Goal: Find specific page/section: Find specific page/section

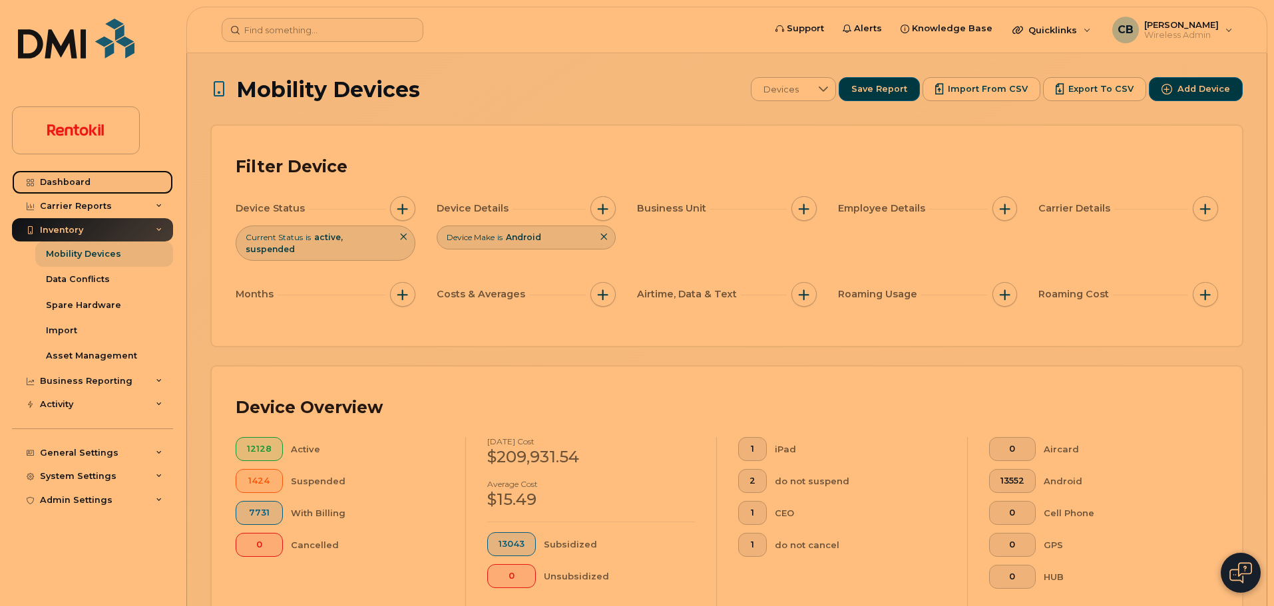
click at [85, 180] on div "Dashboard" at bounding box center [65, 182] width 51 height 11
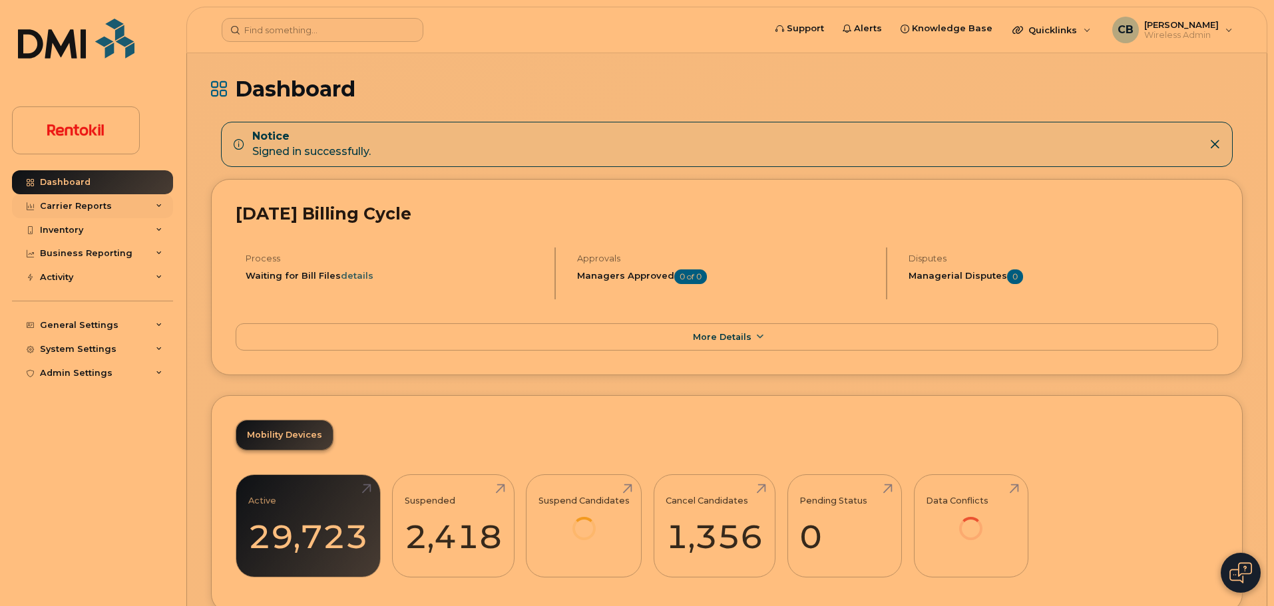
click at [70, 206] on div "Carrier Reports" at bounding box center [76, 206] width 72 height 11
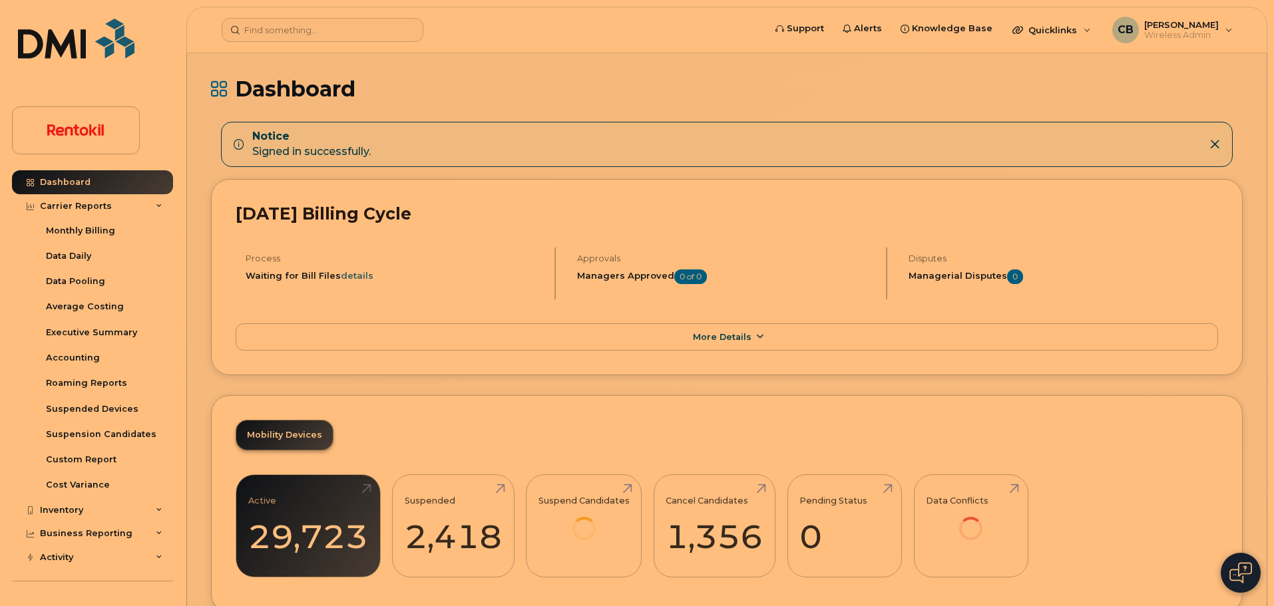
click at [732, 345] on link "More Details" at bounding box center [727, 337] width 982 height 28
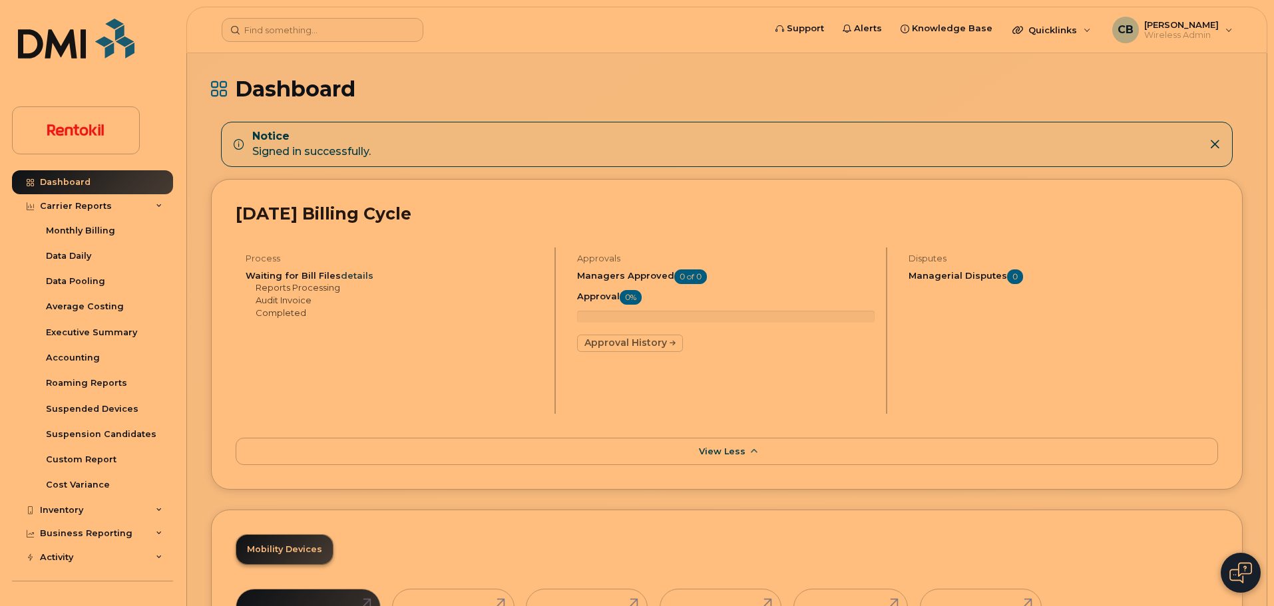
click at [365, 274] on link "details" at bounding box center [357, 275] width 33 height 11
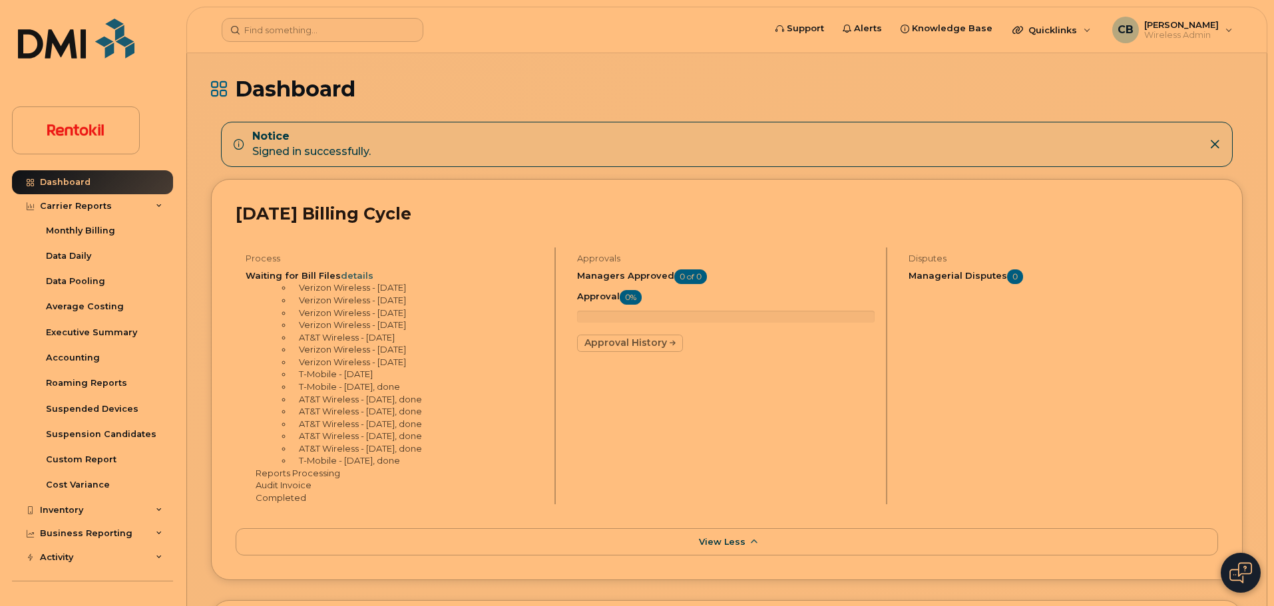
drag, startPoint x: 368, startPoint y: 338, endPoint x: 403, endPoint y: 337, distance: 34.6
click at [403, 343] on li "AT&T Wireless - Aug 8th" at bounding box center [417, 349] width 251 height 13
click at [104, 236] on div "Monthly Billing" at bounding box center [80, 231] width 69 height 12
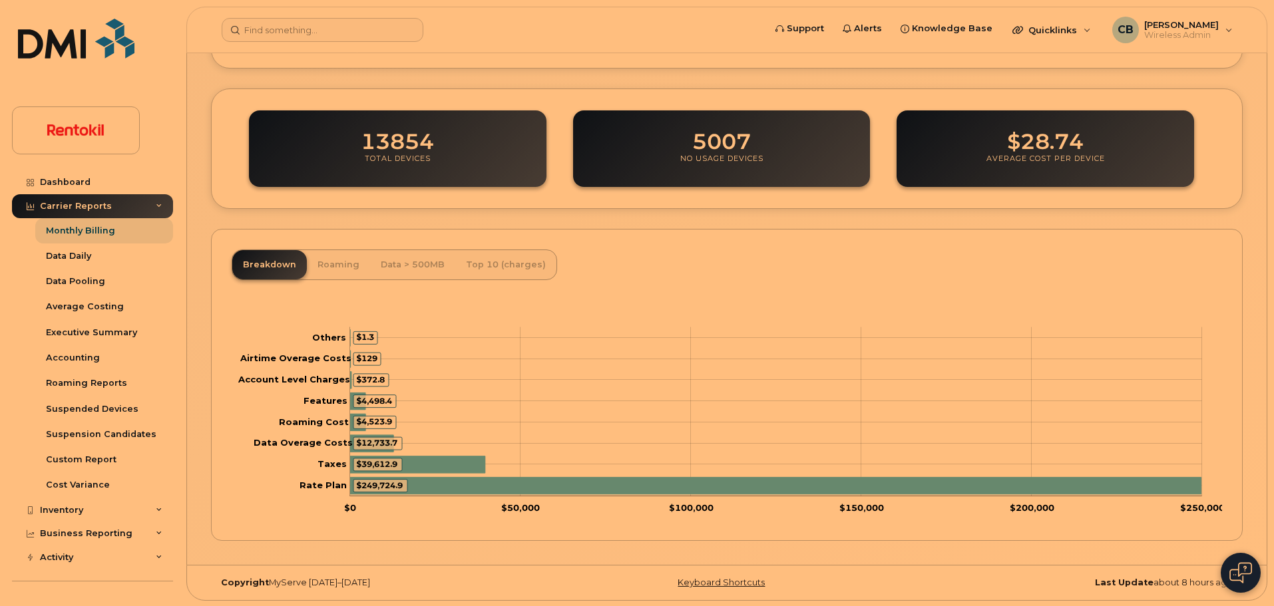
scroll to position [437, 0]
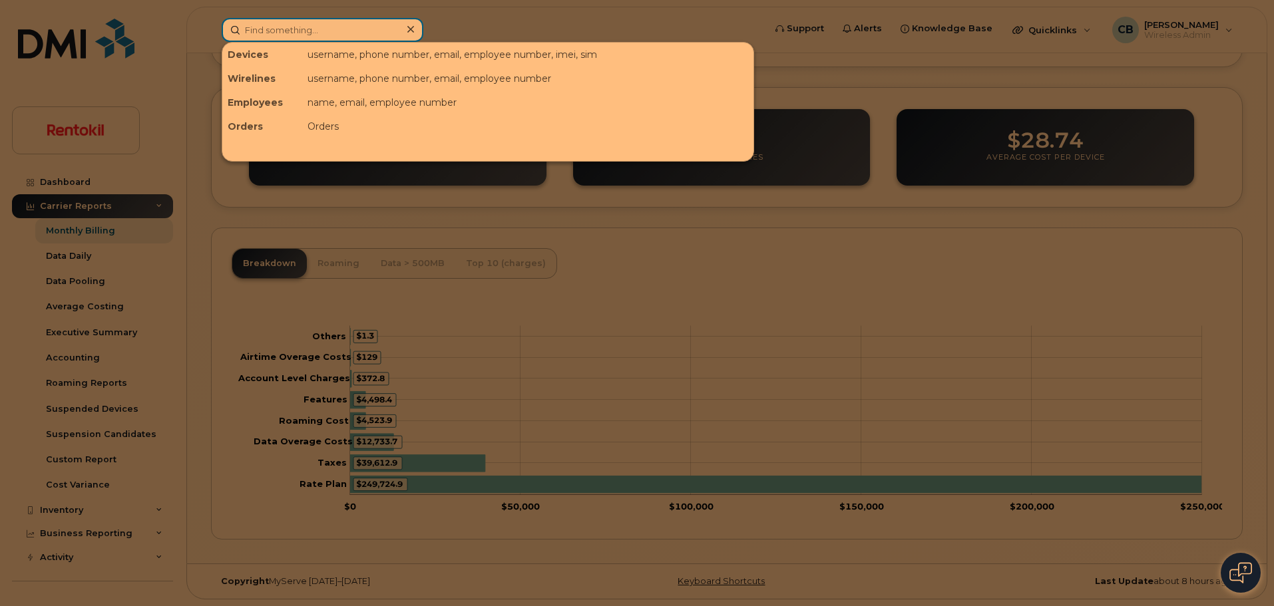
click at [280, 27] on input at bounding box center [323, 30] width 202 height 24
paste input "2173585245"
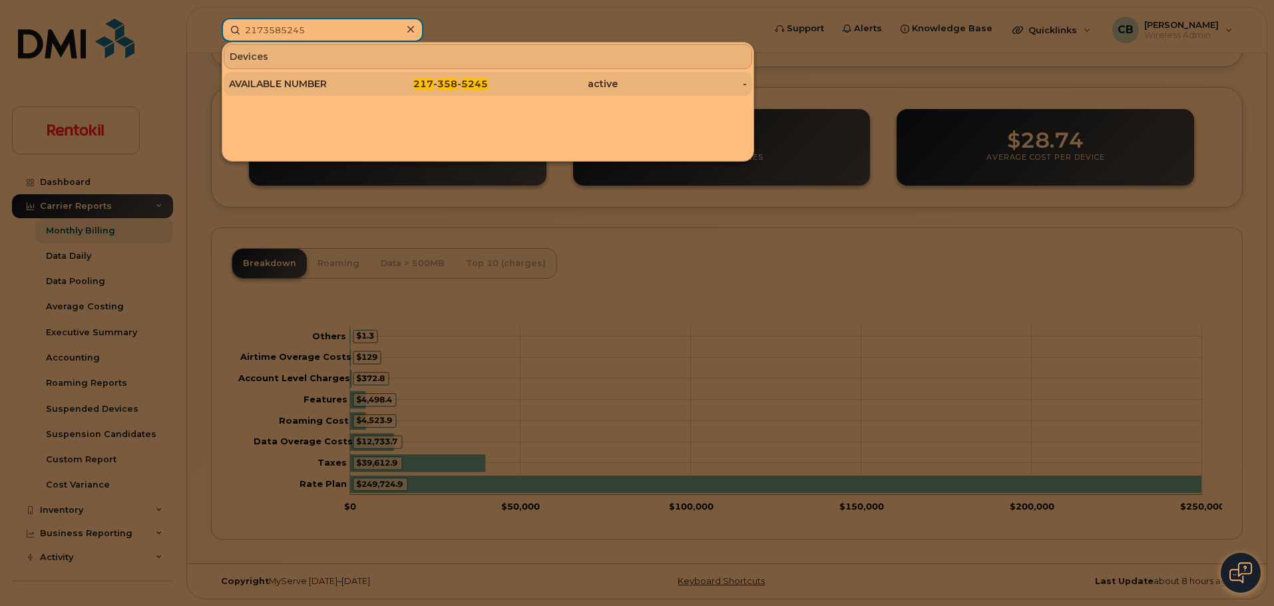
type input "2173585245"
click at [290, 83] on div "AVAILABLE NUMBER" at bounding box center [294, 83] width 130 height 13
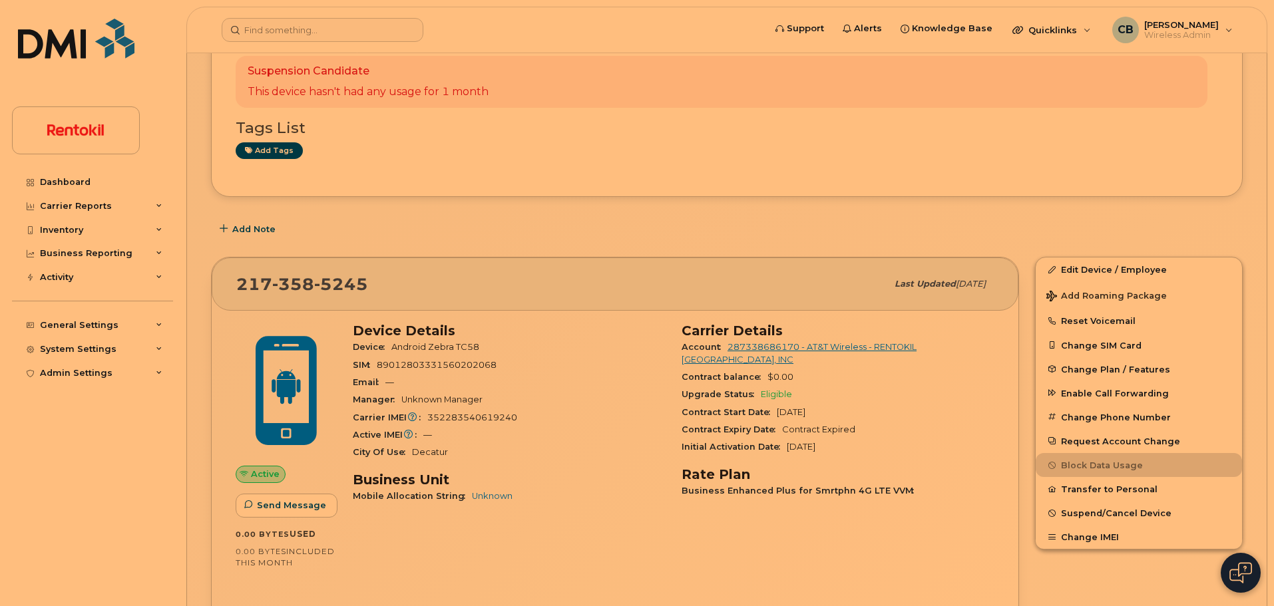
scroll to position [105, 0]
click at [439, 347] on span "Android Zebra TC58" at bounding box center [435, 348] width 88 height 10
drag, startPoint x: 439, startPoint y: 347, endPoint x: 511, endPoint y: 355, distance: 73.0
click at [511, 355] on div "Device Android Zebra TC58" at bounding box center [509, 348] width 313 height 17
click at [572, 347] on div "Device Android Zebra TC58" at bounding box center [509, 348] width 313 height 17
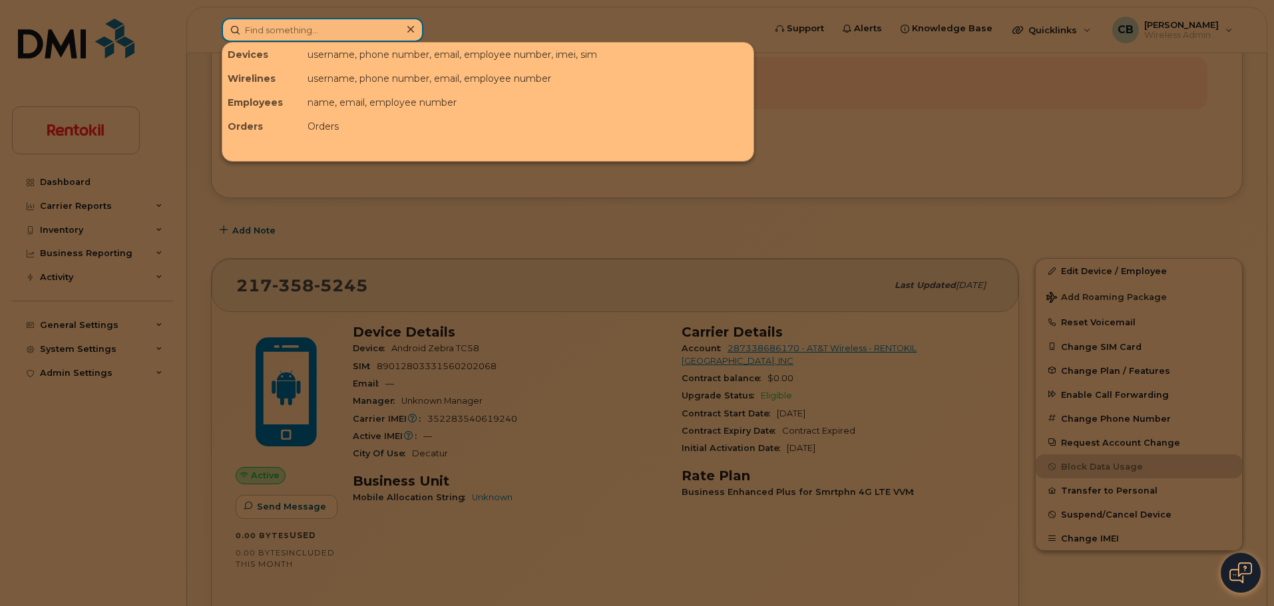
click at [311, 27] on input at bounding box center [323, 30] width 202 height 24
paste input "2137066836"
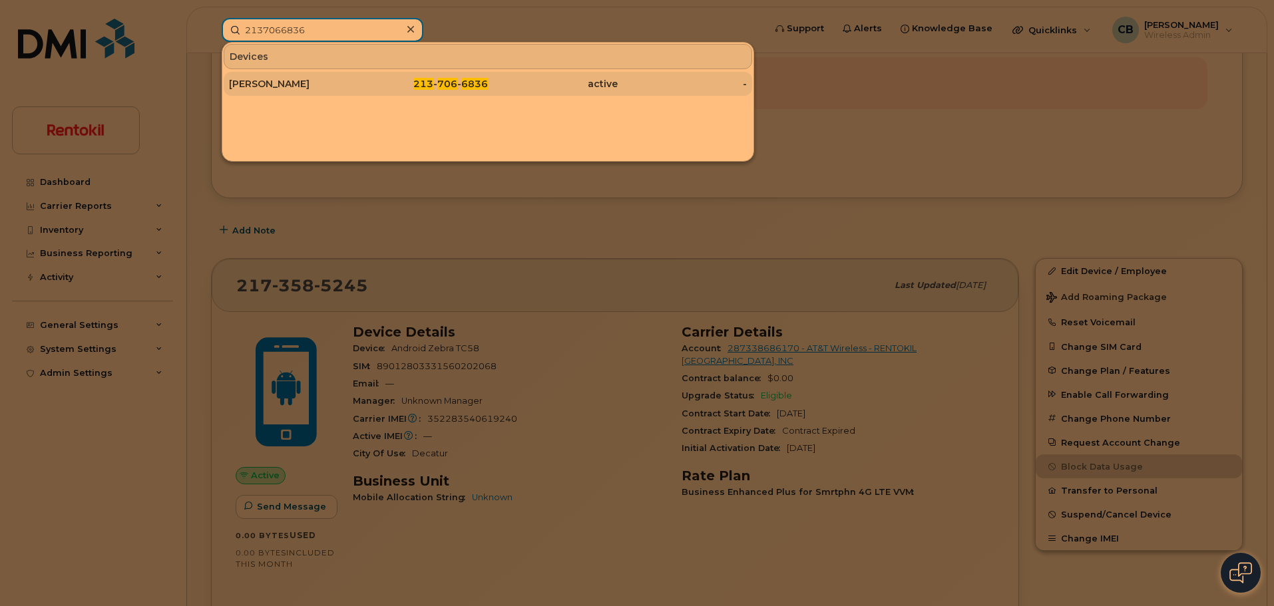
type input "2137066836"
click at [313, 77] on div "AARON SHIOZAKI" at bounding box center [294, 84] width 130 height 24
